Goal: Complete application form

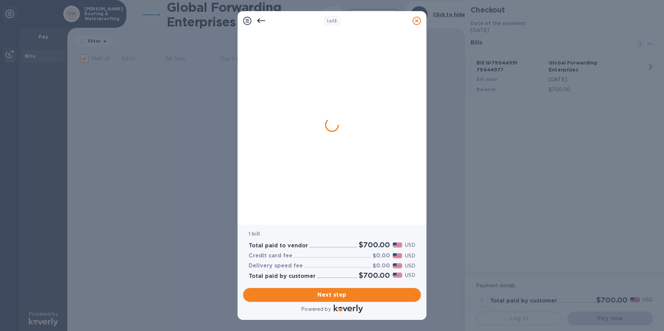
checkbox input "false"
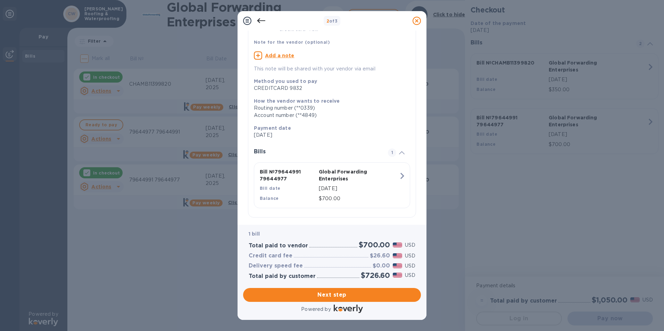
scroll to position [55, 0]
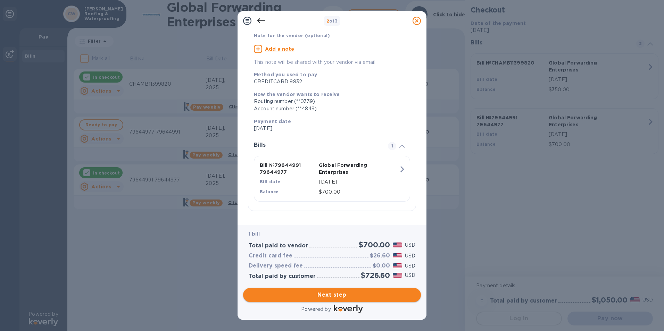
click at [335, 295] on span "Next step" at bounding box center [332, 295] width 167 height 8
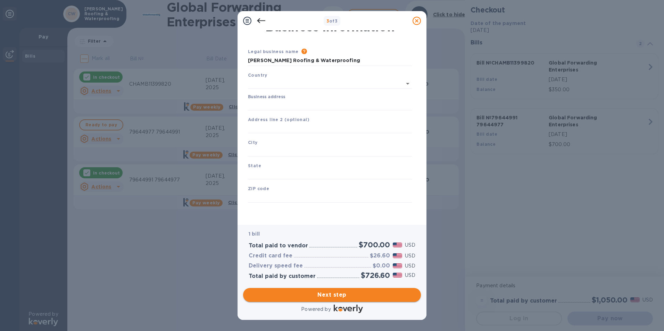
type input "[GEOGRAPHIC_DATA]"
click at [292, 103] on input "Business address" at bounding box center [330, 105] width 164 height 10
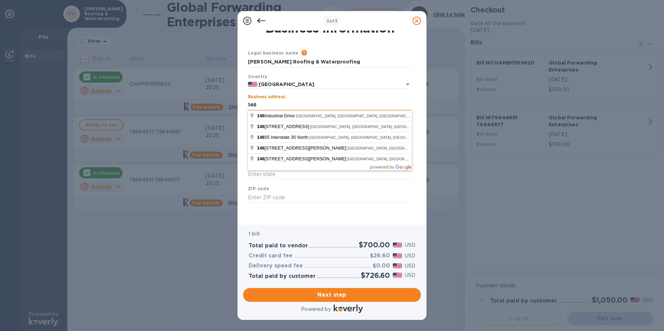
type input "[STREET_ADDRESS]"
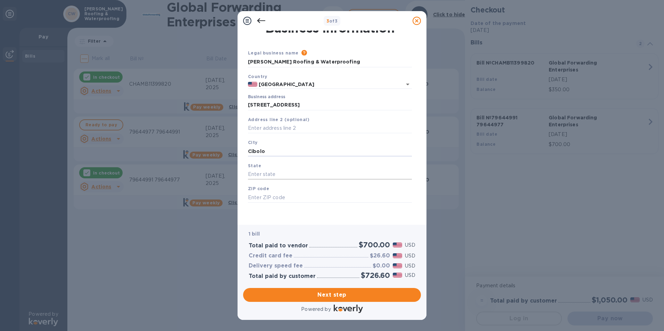
type input "Cibolo"
click at [288, 171] on input "text" at bounding box center [330, 174] width 164 height 10
type input "[US_STATE]"
type input "78108"
click at [330, 299] on span "Next step" at bounding box center [332, 295] width 167 height 8
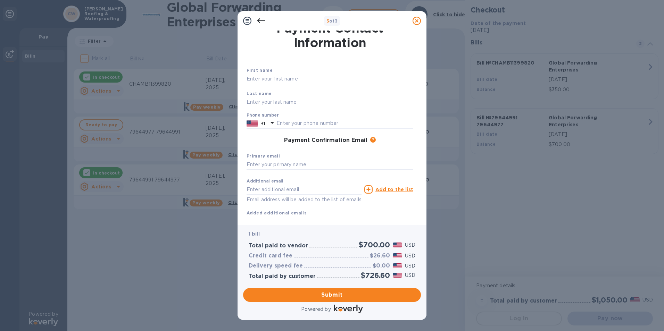
click at [311, 79] on input "text" at bounding box center [330, 79] width 167 height 10
type input "Oscar"
type input "[PERSON_NAME]"
type input "2107013235"
click at [277, 160] on input "text" at bounding box center [330, 165] width 167 height 10
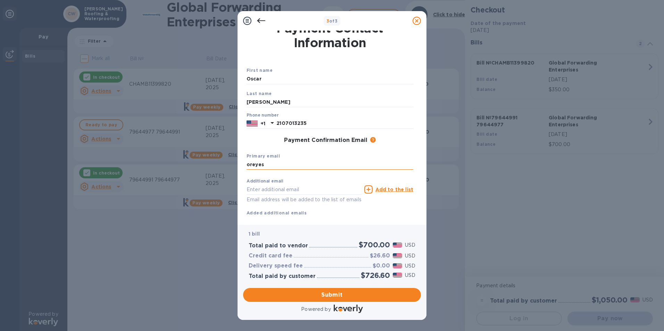
type input "[EMAIL_ADDRESS][DOMAIN_NAME]"
click at [338, 299] on span "Submit" at bounding box center [332, 295] width 167 height 8
